Goal: Task Accomplishment & Management: Manage account settings

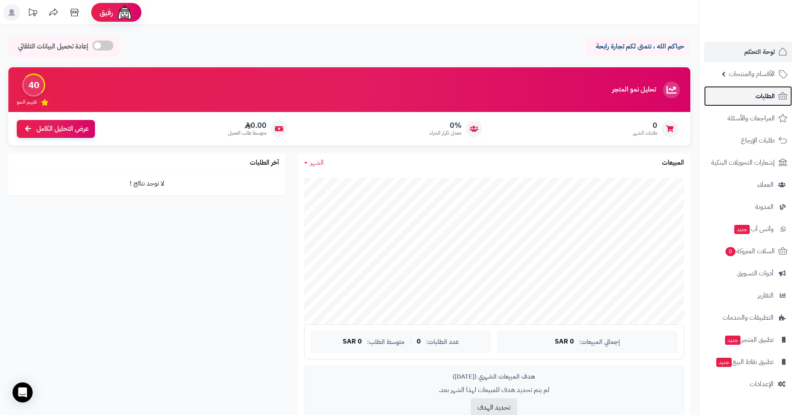
click at [783, 97] on icon at bounding box center [782, 96] width 9 height 8
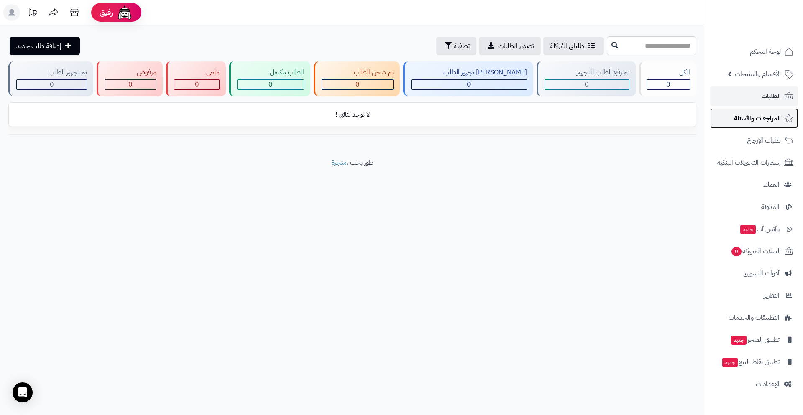
click at [767, 118] on span "المراجعات والأسئلة" at bounding box center [757, 119] width 47 height 12
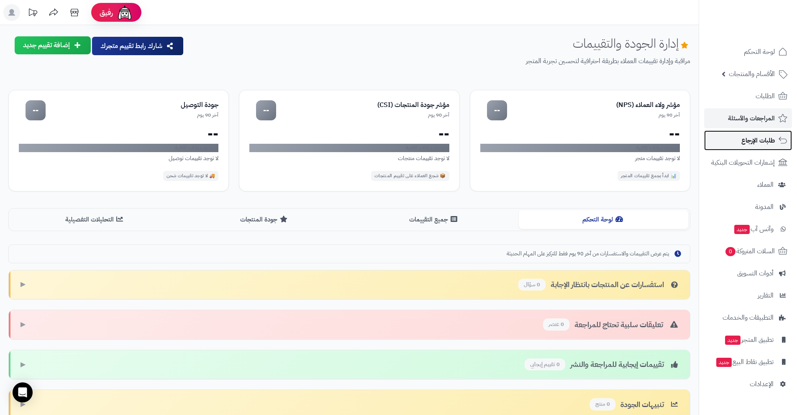
click at [774, 140] on span "طلبات الإرجاع" at bounding box center [757, 141] width 33 height 12
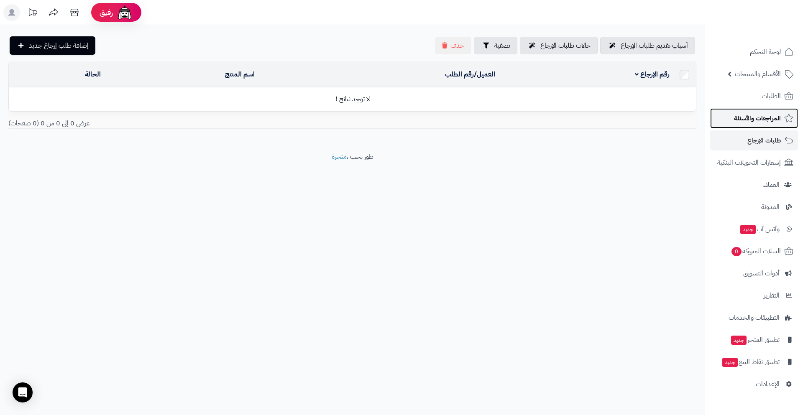
click at [757, 120] on span "المراجعات والأسئلة" at bounding box center [757, 119] width 47 height 12
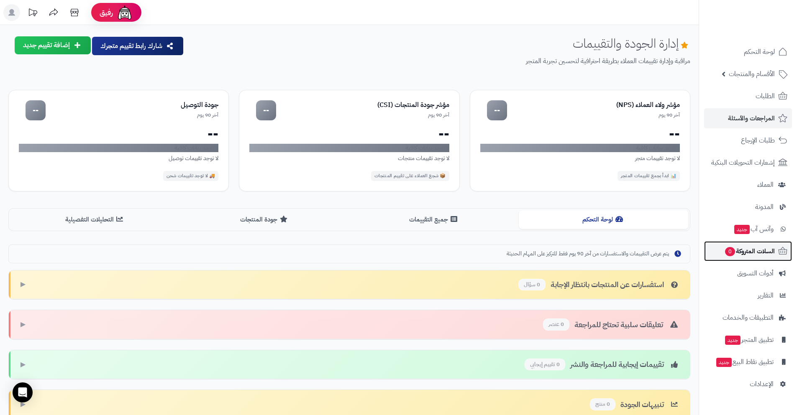
click at [766, 256] on span "السلات المتروكة 0" at bounding box center [749, 252] width 51 height 12
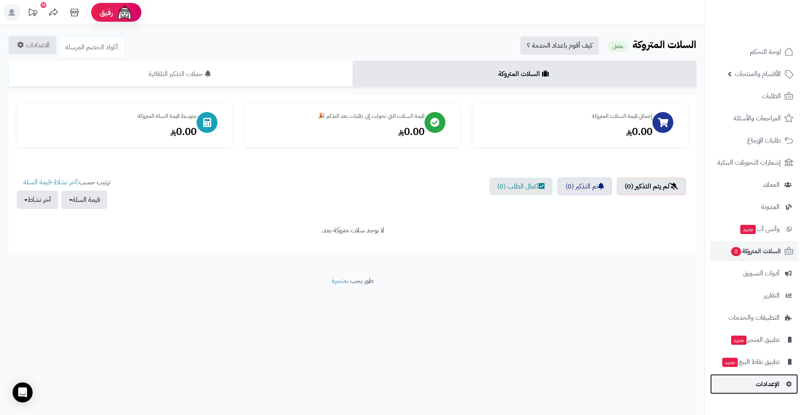
click at [751, 386] on link "الإعدادات" at bounding box center [754, 384] width 88 height 20
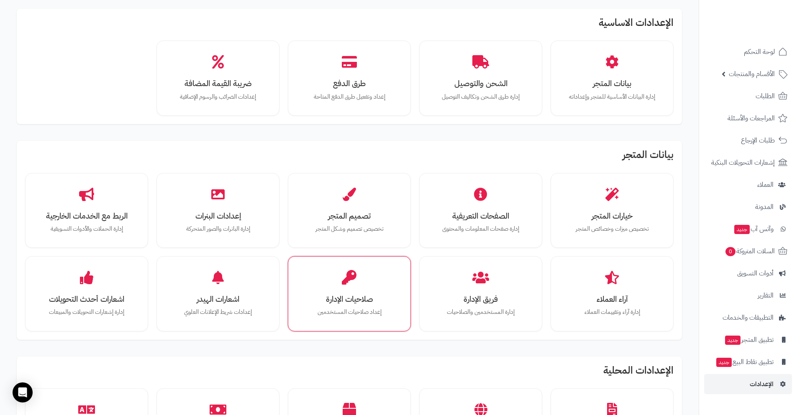
scroll to position [35, 0]
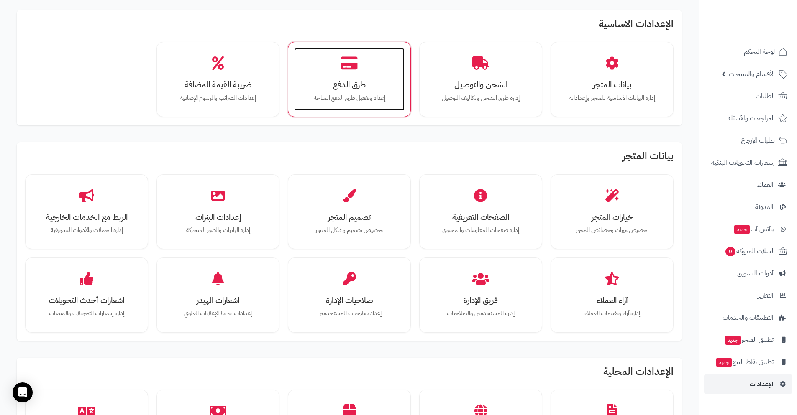
click at [356, 109] on div "طرق الدفع إعداد وتفعيل طرق الدفع المتاحة" at bounding box center [349, 79] width 110 height 63
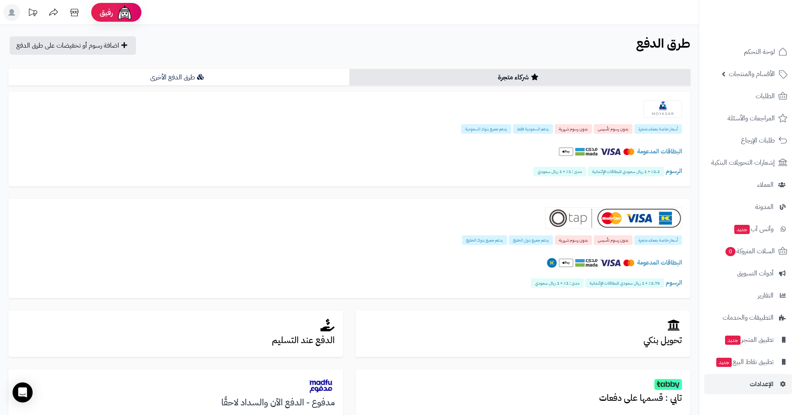
click at [292, 65] on div "**********" at bounding box center [349, 280] width 682 height 435
drag, startPoint x: 297, startPoint y: 82, endPoint x: 308, endPoint y: 92, distance: 15.4
click at [308, 92] on div "شركاء متجرة طرق الدفع الأخرى أسعار خاصة بعملاء متجرة بدون رسوم تأسيس بدون رسوم …" at bounding box center [349, 280] width 682 height 422
click at [291, 79] on link "طرق الدفع الأخرى" at bounding box center [178, 77] width 341 height 17
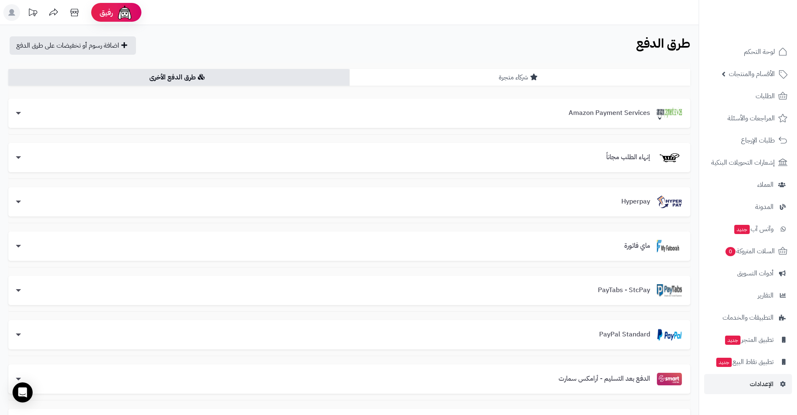
click at [552, 78] on link "شركاء متجرة" at bounding box center [519, 77] width 341 height 17
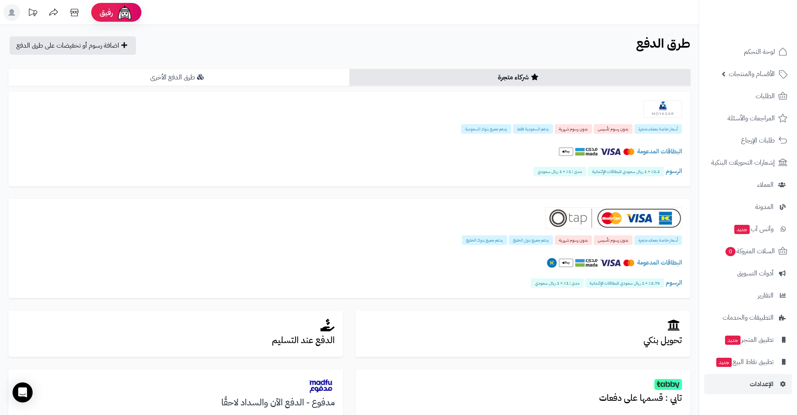
drag, startPoint x: 300, startPoint y: 90, endPoint x: 295, endPoint y: 84, distance: 7.1
click at [300, 89] on div "شركاء متجرة طرق الدفع الأخرى أسعار خاصة بعملاء متجرة بدون رسوم تأسيس بدون رسوم …" at bounding box center [349, 280] width 682 height 422
click at [289, 79] on link "طرق الدفع الأخرى" at bounding box center [178, 77] width 341 height 17
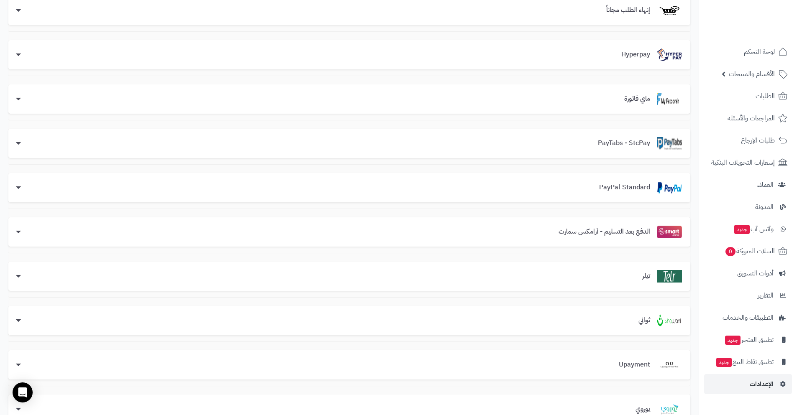
scroll to position [151, 0]
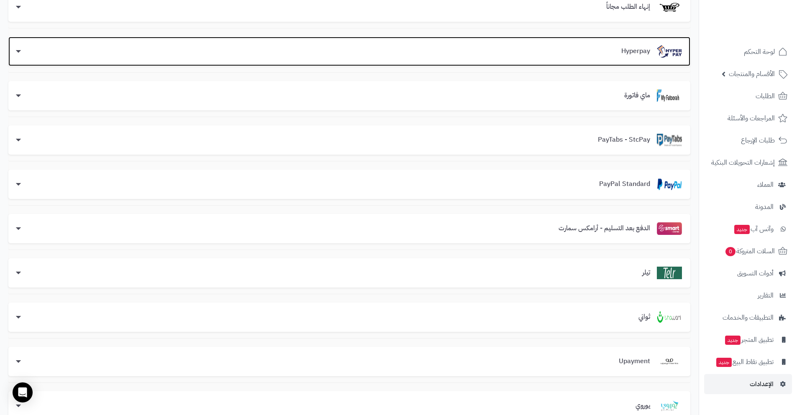
click at [531, 51] on div "Hyperpay" at bounding box center [349, 51] width 665 height 13
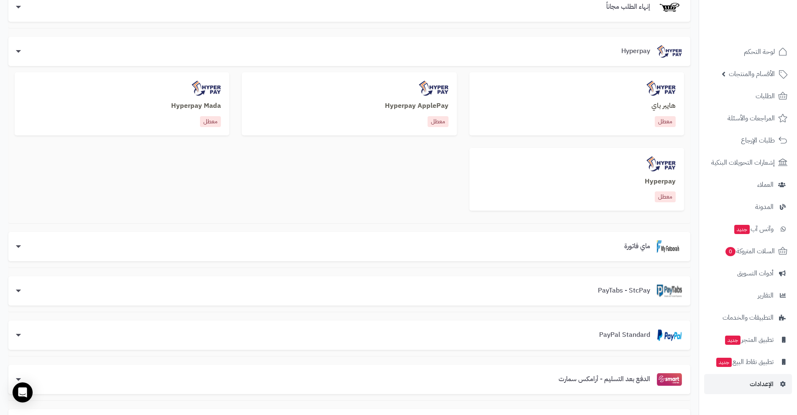
click at [596, 121] on div "معطل" at bounding box center [577, 121] width 198 height 11
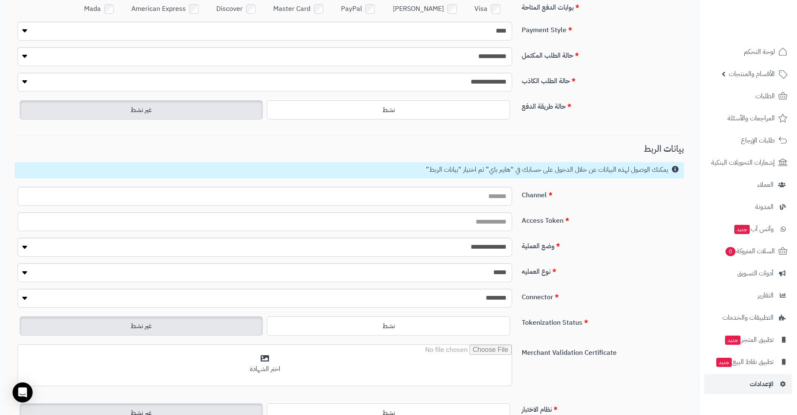
scroll to position [284, 0]
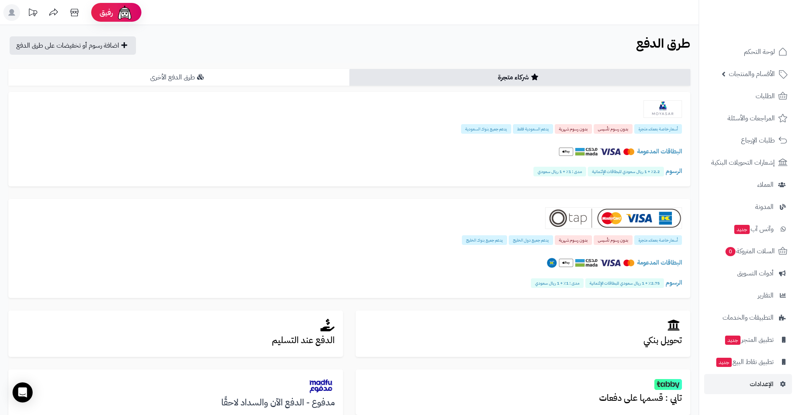
click at [310, 77] on link "طرق الدفع الأخرى" at bounding box center [178, 77] width 341 height 17
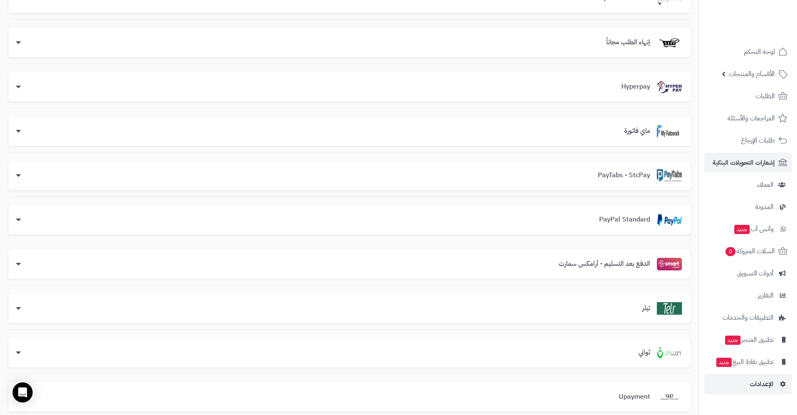
scroll to position [95, 0]
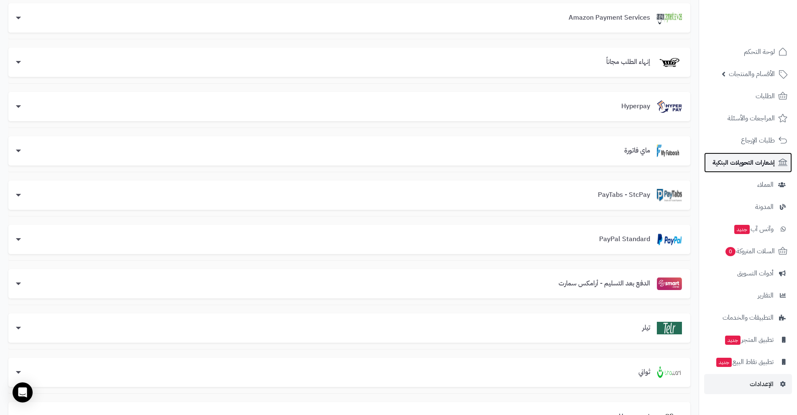
click at [753, 164] on span "إشعارات التحويلات البنكية" at bounding box center [743, 163] width 62 height 12
